Goal: Task Accomplishment & Management: Complete application form

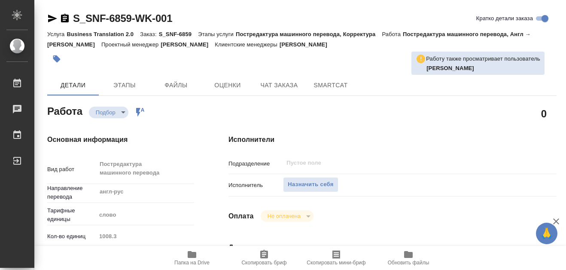
type textarea "x"
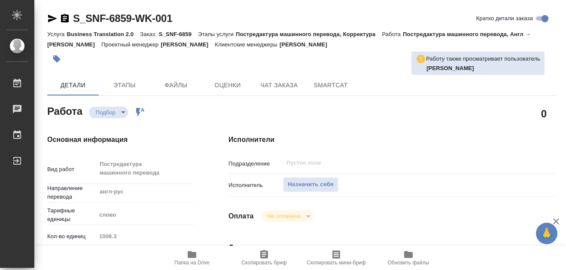
type textarea "x"
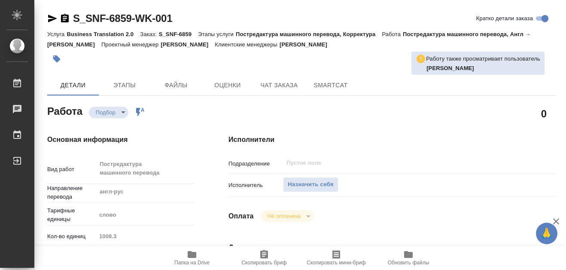
type textarea "x"
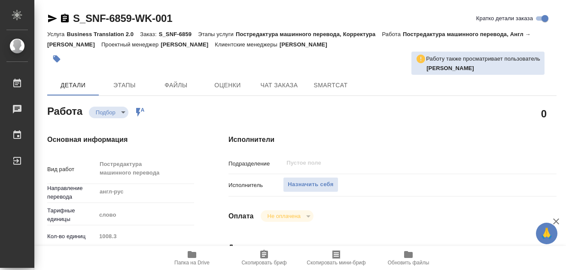
type textarea "x"
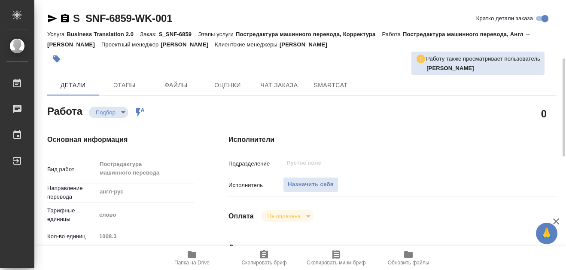
scroll to position [43, 0]
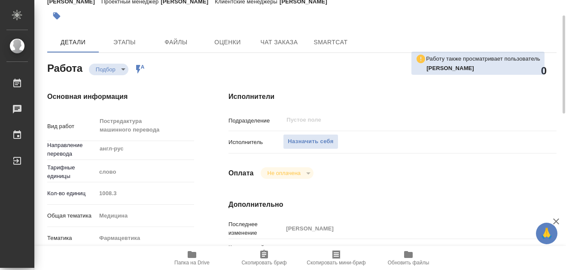
type textarea "x"
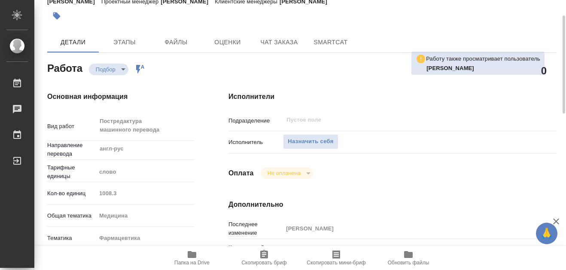
type textarea "x"
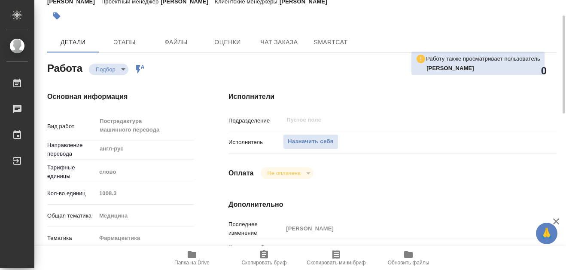
type textarea "x"
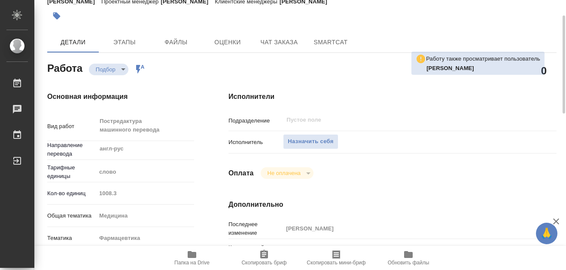
scroll to position [86, 0]
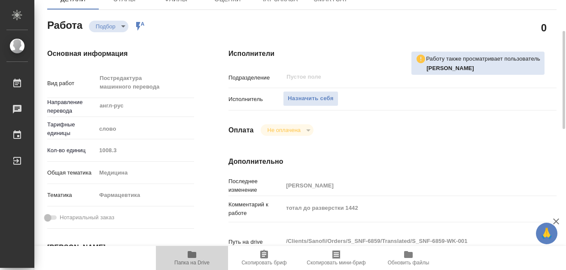
click at [189, 254] on icon "button" at bounding box center [192, 254] width 9 height 7
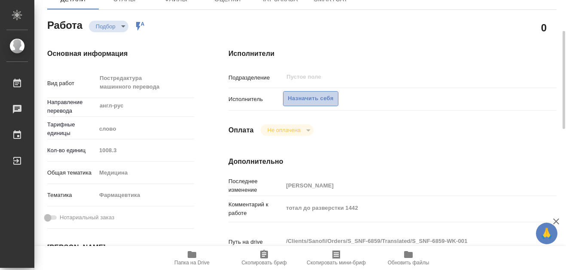
click at [301, 103] on span "Назначить себя" at bounding box center [311, 99] width 46 height 10
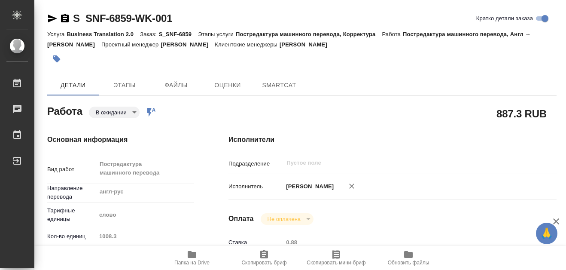
type textarea "x"
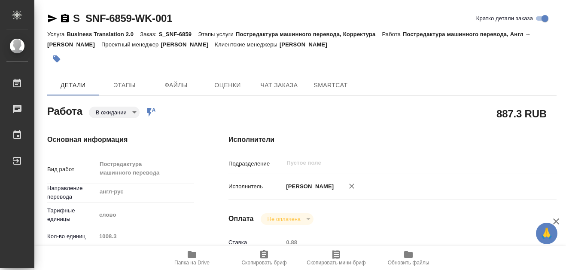
type textarea "x"
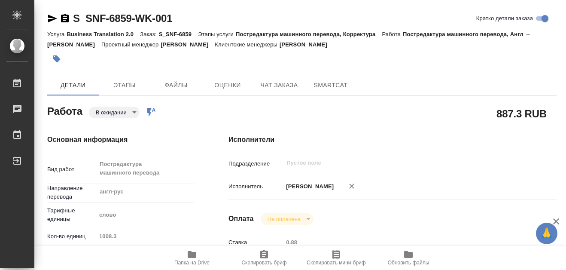
type textarea "x"
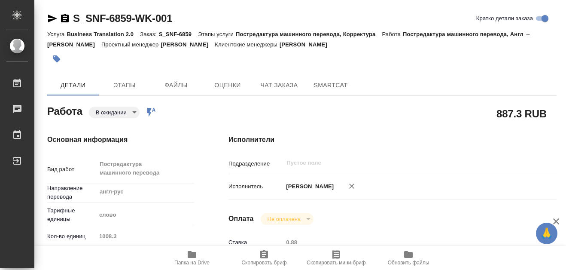
type textarea "x"
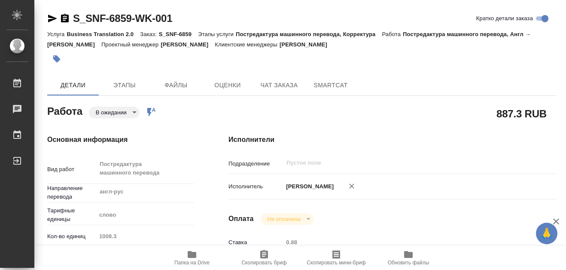
type textarea "x"
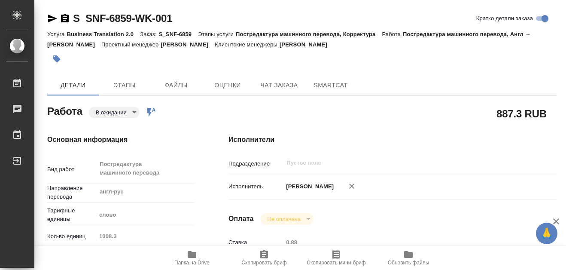
type textarea "x"
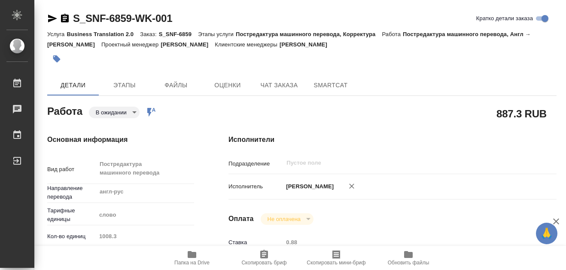
type textarea "x"
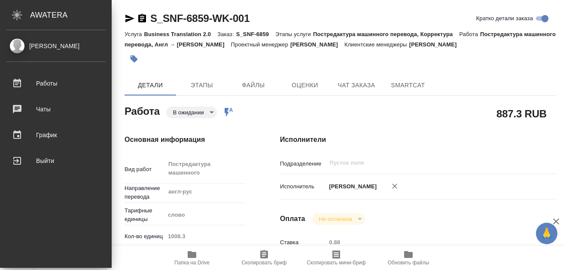
type textarea "x"
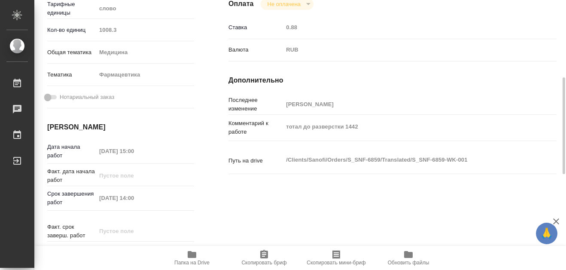
type textarea "x"
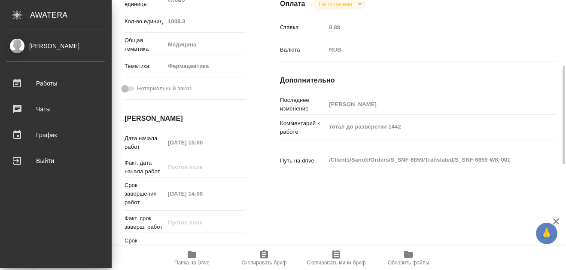
scroll to position [206, 0]
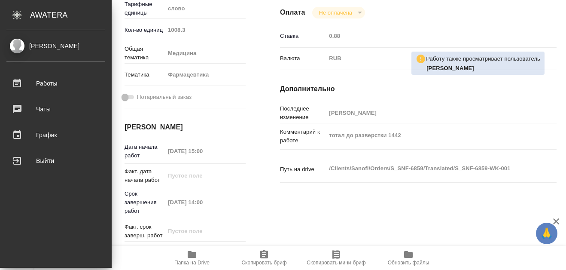
type textarea "x"
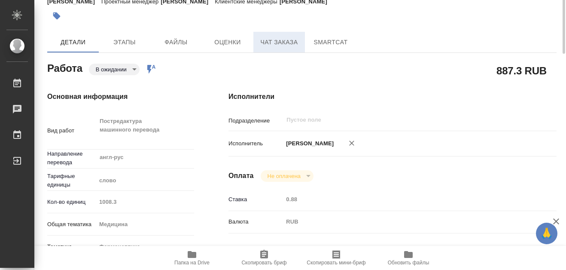
scroll to position [0, 0]
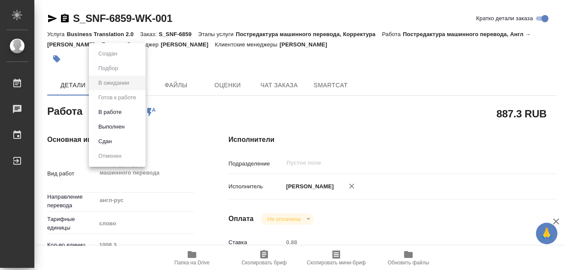
click at [136, 114] on body "🙏 .cls-1 fill:#fff; AWATERA [PERSON_NAME] 0 Чаты График Выйти S_SNF-6859-WK-001…" at bounding box center [283, 135] width 566 height 270
click at [111, 111] on button "В работе" at bounding box center [110, 111] width 28 height 9
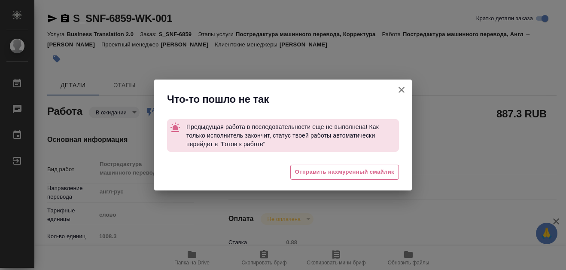
type textarea "x"
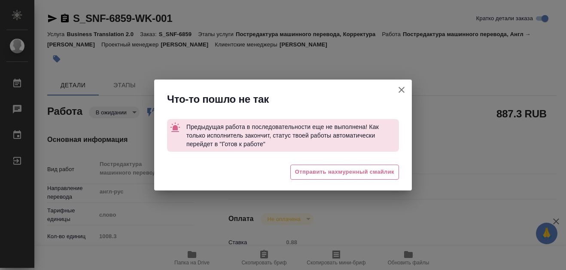
type textarea "x"
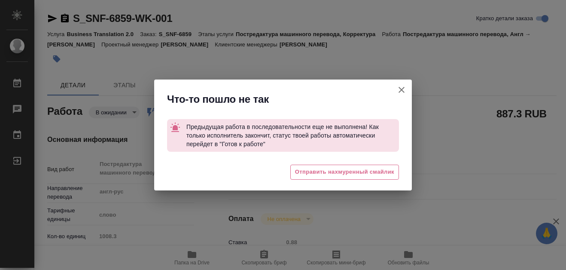
type textarea "x"
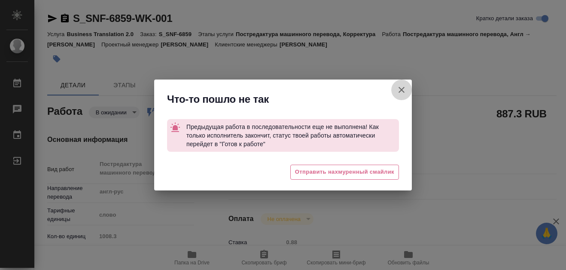
click at [401, 87] on icon "button" at bounding box center [401, 90] width 10 height 10
type textarea "x"
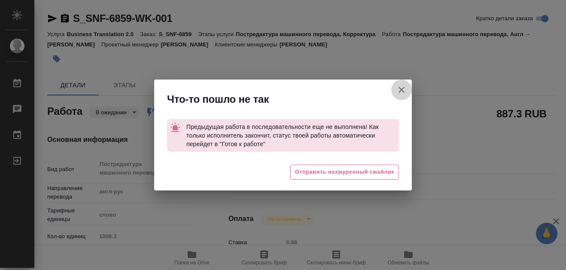
type textarea "x"
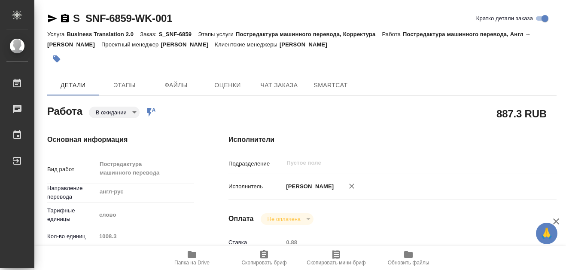
type textarea "x"
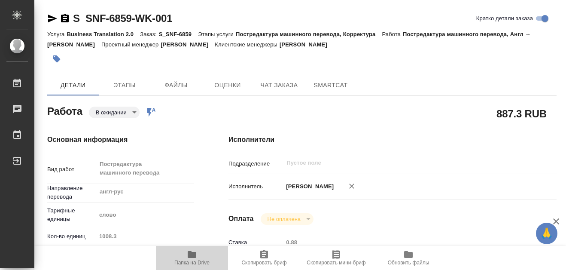
click at [192, 249] on icon "button" at bounding box center [192, 254] width 10 height 10
